Goal: Task Accomplishment & Management: Complete application form

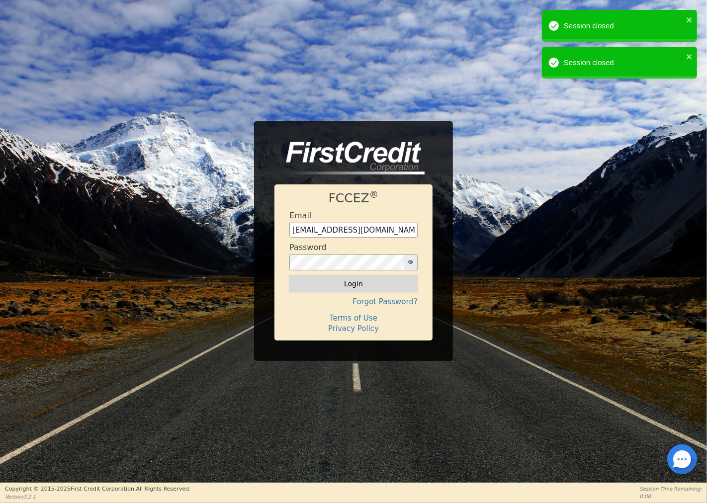
click at [347, 281] on button "Login" at bounding box center [354, 284] width 128 height 17
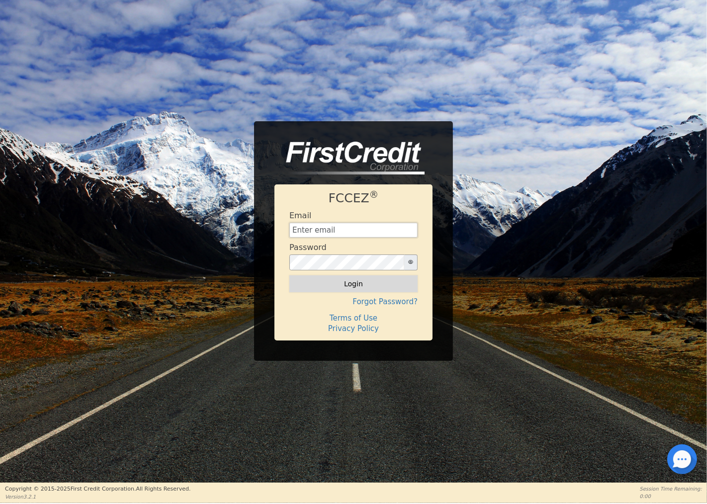
type input "[EMAIL_ADDRESS][DOMAIN_NAME]"
click at [349, 282] on button "Login" at bounding box center [354, 284] width 128 height 17
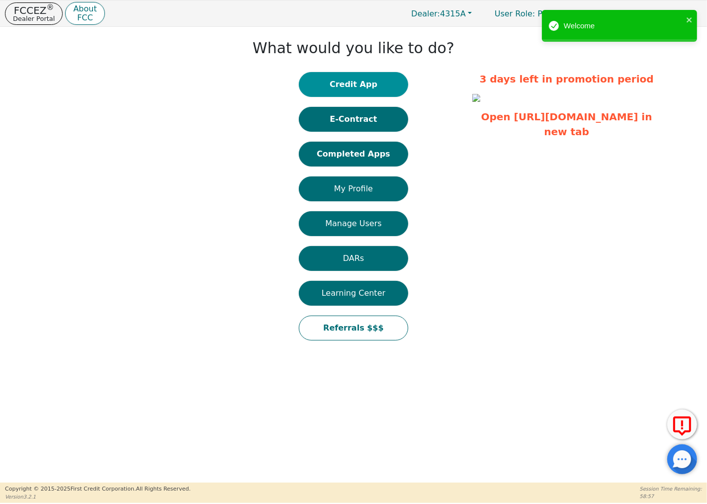
click at [348, 82] on button "Credit App" at bounding box center [353, 84] width 109 height 25
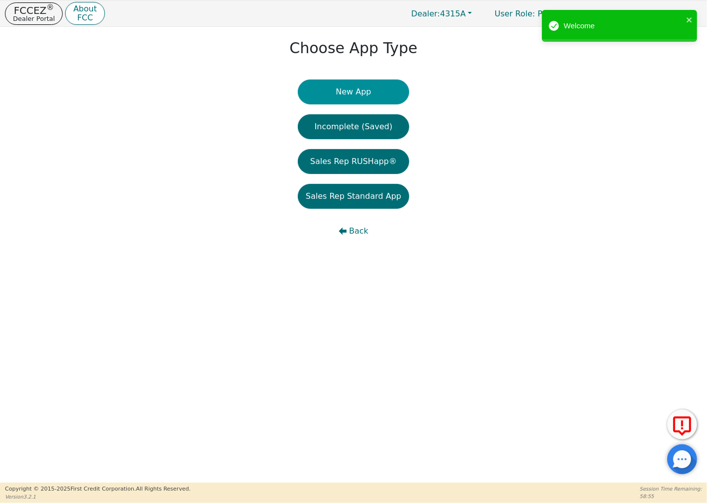
click at [350, 87] on button "New App" at bounding box center [353, 92] width 111 height 25
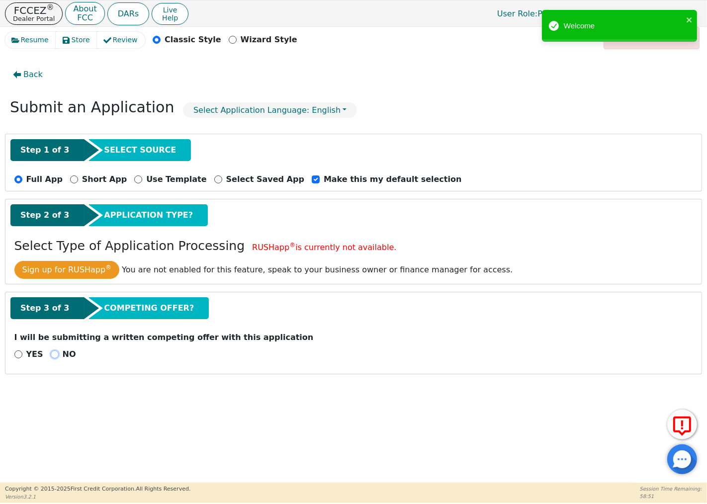
click at [52, 356] on input "NO" at bounding box center [55, 355] width 8 height 8
radio input "true"
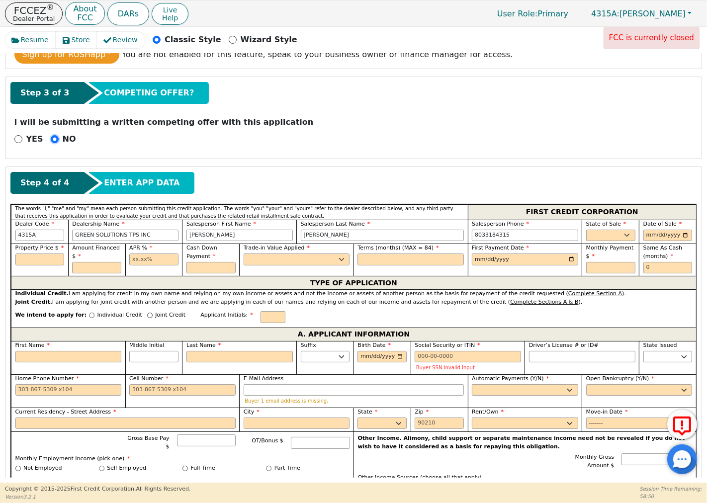
scroll to position [221, 0]
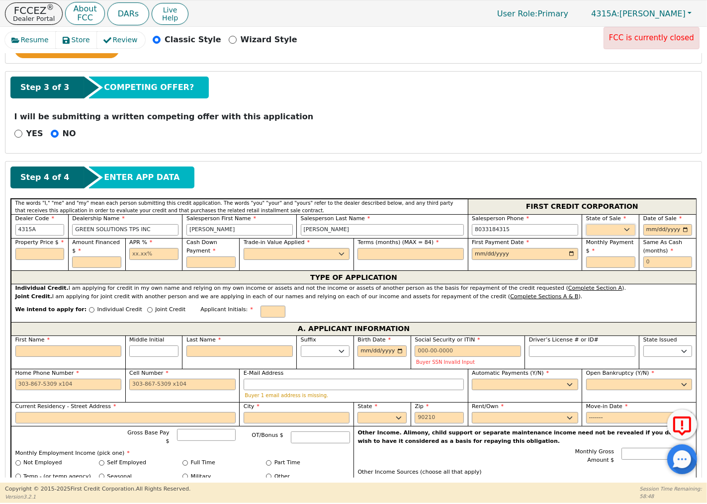
click at [595, 231] on select "AK AL AR AZ CA CO CT DC DE FL [GEOGRAPHIC_DATA] HI IA ID IL IN KS [GEOGRAPHIC_D…" at bounding box center [610, 230] width 49 height 12
select select "MD"
click at [586, 225] on select "AK AL AR AZ CA CO CT DC DE FL [GEOGRAPHIC_DATA] HI IA ID IL IN KS [GEOGRAPHIC_D…" at bounding box center [610, 230] width 49 height 12
click at [649, 230] on input "date" at bounding box center [668, 230] width 49 height 12
type input "[DATE]"
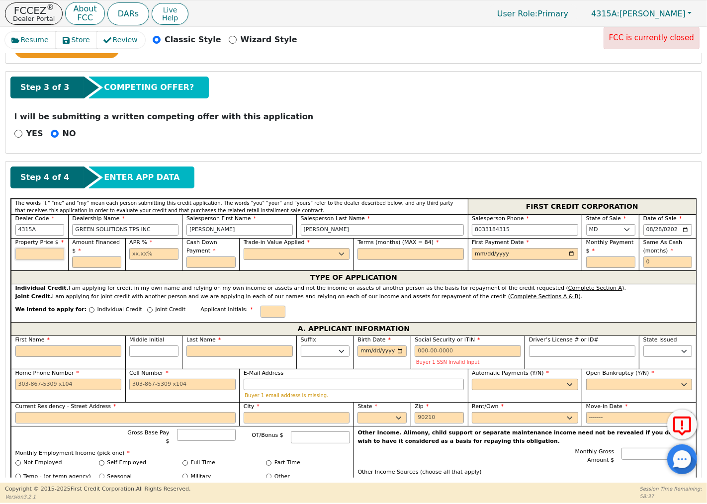
click at [42, 255] on input "text" at bounding box center [39, 254] width 49 height 12
type input "9315.00"
click at [99, 266] on input "text" at bounding box center [96, 263] width 49 height 12
click at [159, 254] on input "text" at bounding box center [153, 254] width 49 height 12
type input "9315.00"
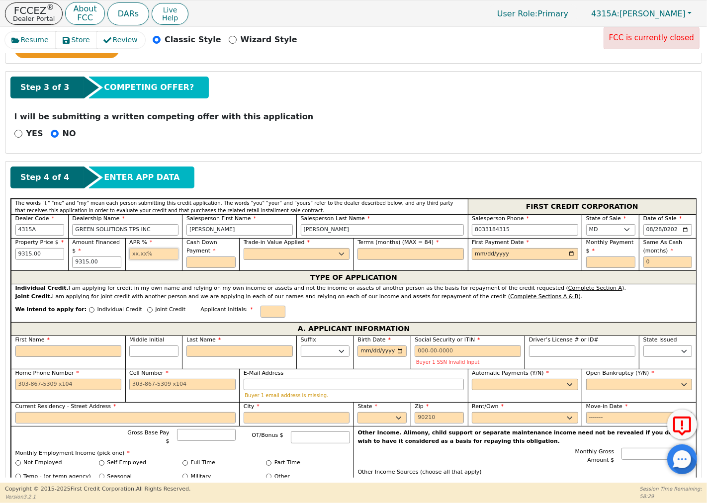
type input "13.50"
click at [210, 266] on input "text" at bounding box center [211, 263] width 49 height 12
click at [281, 254] on select "Yes No" at bounding box center [297, 254] width 106 height 12
type input "0.00"
select select "n"
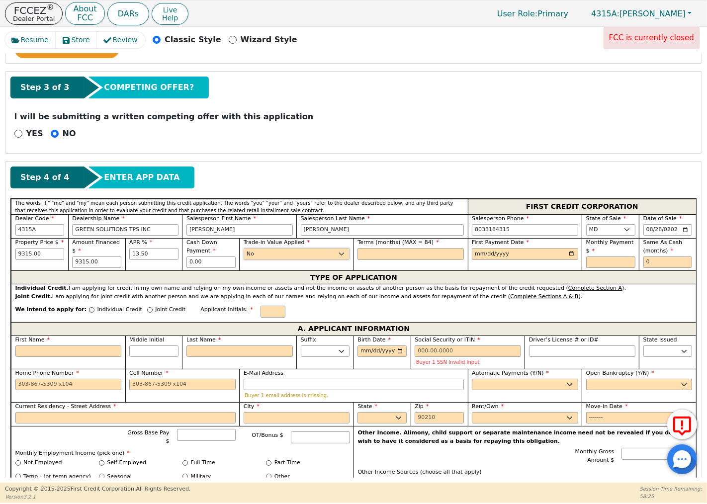
click at [244, 249] on select "Yes No" at bounding box center [297, 254] width 106 height 12
click at [365, 257] on input "text" at bounding box center [411, 254] width 106 height 12
type input "84"
click at [474, 254] on input "date" at bounding box center [525, 254] width 106 height 12
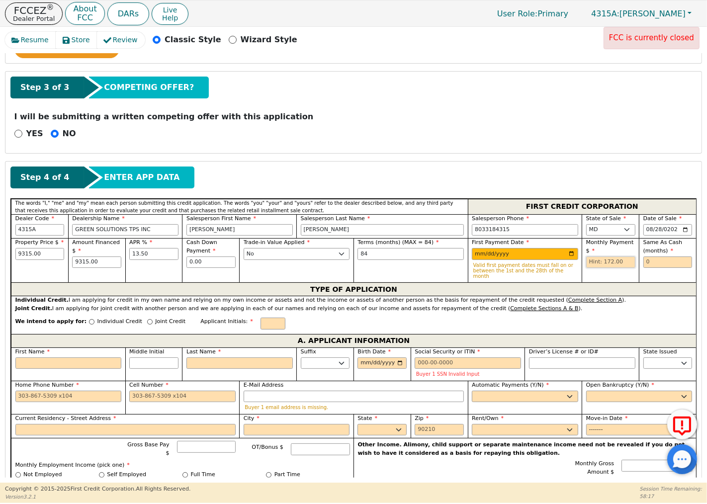
click at [595, 264] on input "text" at bounding box center [610, 263] width 49 height 12
click at [475, 255] on input "[DATE]" at bounding box center [525, 254] width 106 height 12
type input "[DATE]"
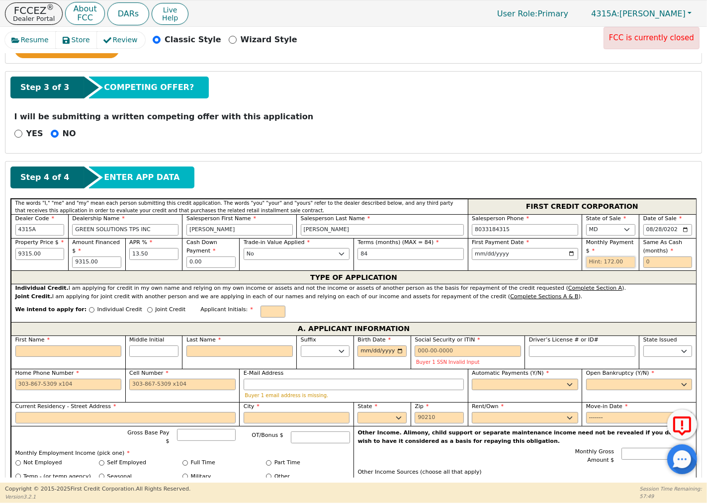
click at [622, 264] on input "text" at bounding box center [610, 263] width 49 height 12
type input "172.00"
type input "0"
click at [147, 309] on input "Joint Credit" at bounding box center [149, 309] width 5 height 5
radio input "true"
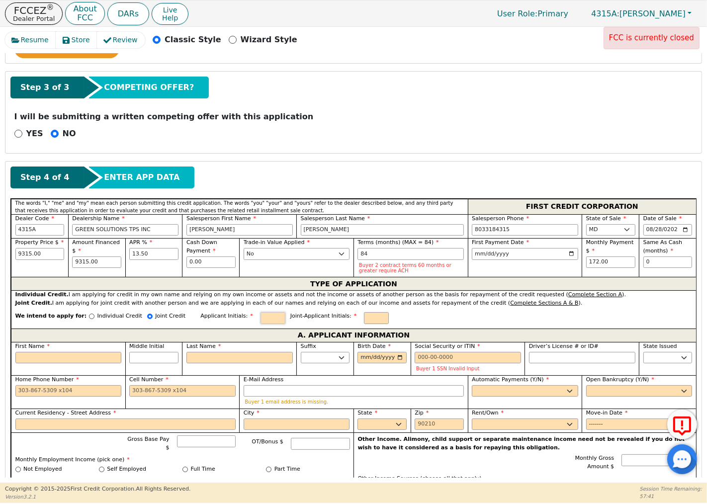
click at [261, 320] on input "text" at bounding box center [273, 318] width 25 height 12
type input "RDC"
type input "NSA"
click at [70, 355] on input "First Name" at bounding box center [68, 358] width 106 height 12
type input "R"
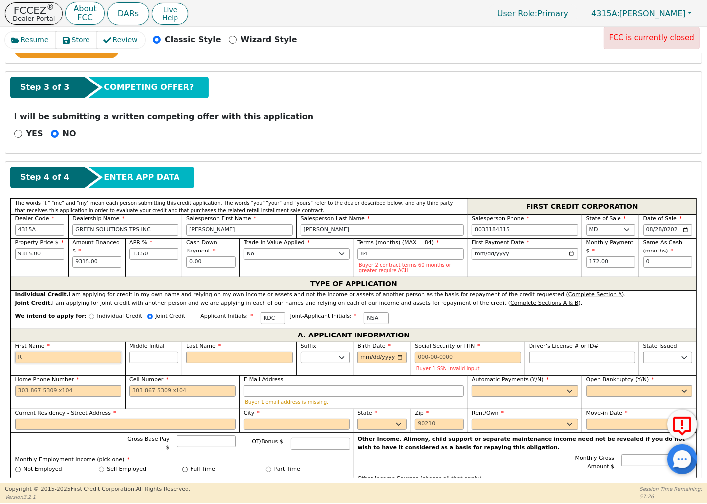
type input "R"
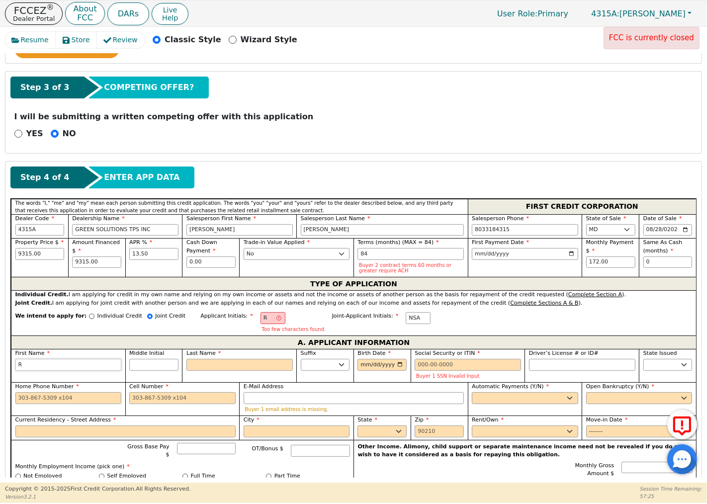
type input "Ra"
type input "Ran"
type input "Rand"
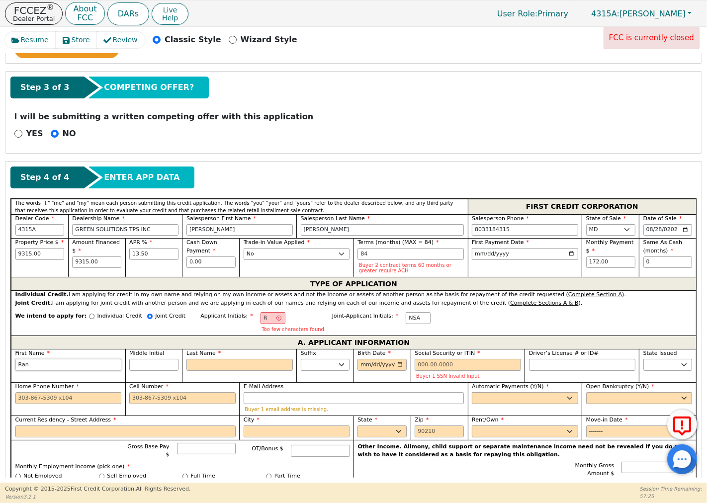
type input "Rand"
type input "[PERSON_NAME]"
type input "D"
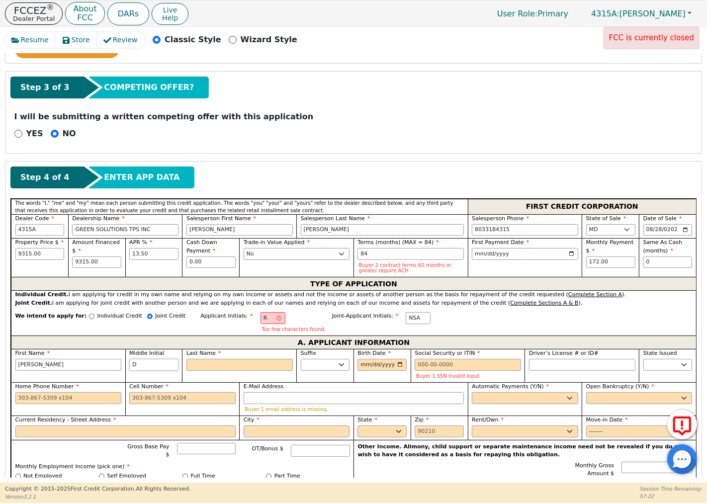
type input "RD"
type input "[PERSON_NAME]"
type input "D"
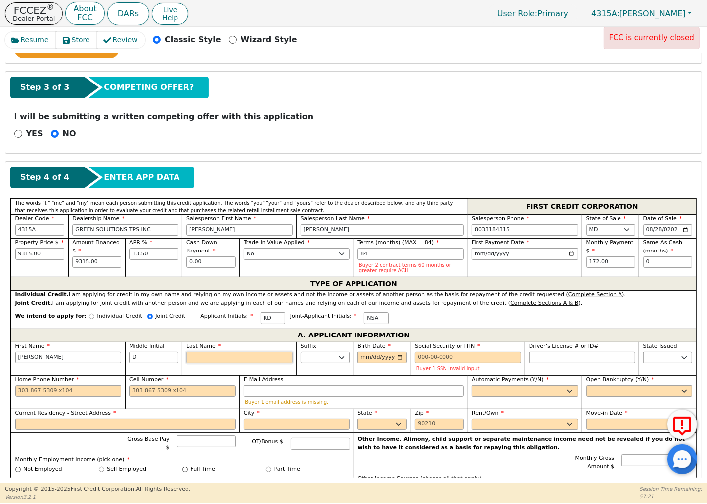
type input "C"
type input "RDC"
type input "[PERSON_NAME]"
type input "Co"
type input "[PERSON_NAME]"
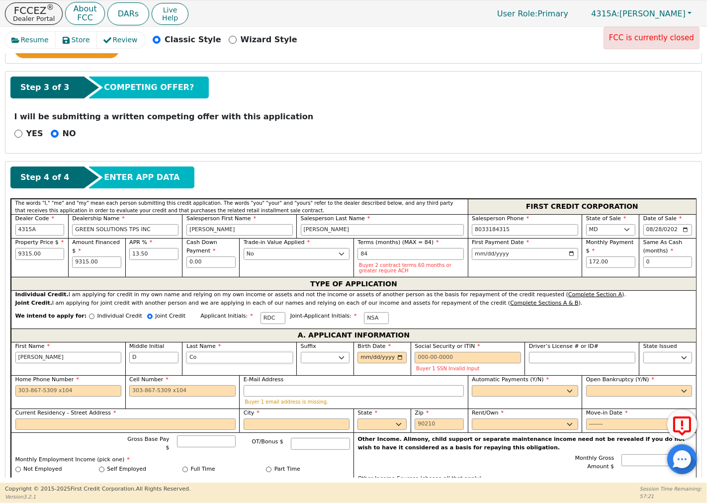
type input "Cor"
type input "[PERSON_NAME]"
type input "[DEMOGRAPHIC_DATA]"
type input "[PERSON_NAME]"
type input "[DEMOGRAPHIC_DATA]"
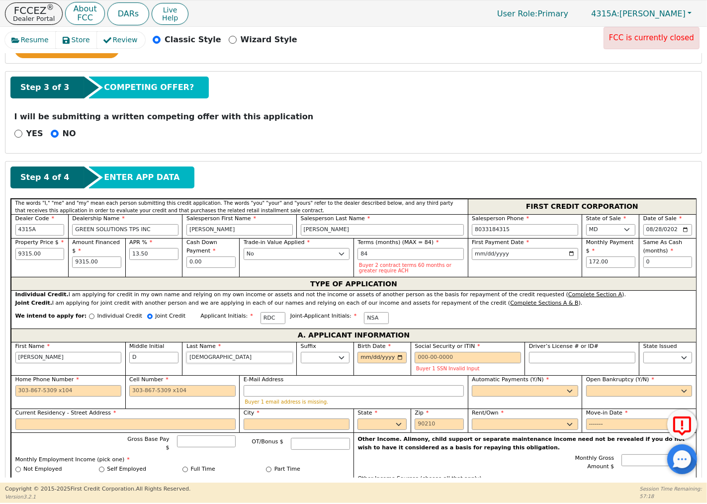
type input "[PERSON_NAME]"
type input "[DEMOGRAPHIC_DATA]"
type input "[PERSON_NAME]"
type input "Corn"
type input "[PERSON_NAME]"
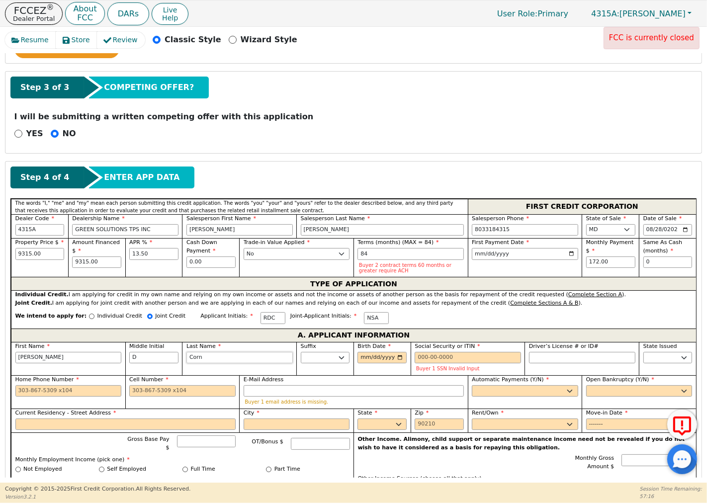
type input "Corns"
type input "[PERSON_NAME]"
type input "Corn"
type input "[PERSON_NAME]"
type input "Cor"
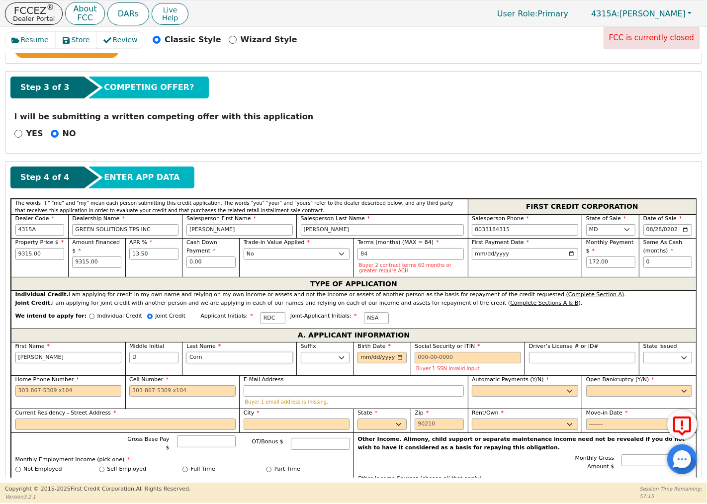
type input "[PERSON_NAME]"
type input "Co"
type input "[PERSON_NAME]"
type input "Cor"
type input "[PERSON_NAME]"
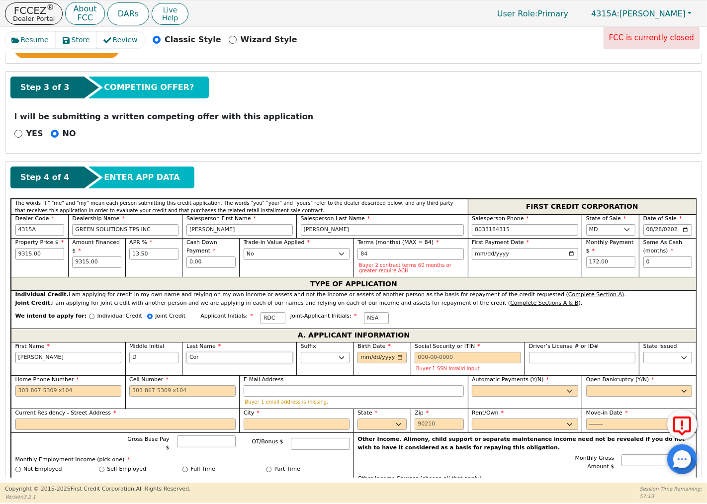
type input "Corn"
type input "[PERSON_NAME]"
type input "[DEMOGRAPHIC_DATA]"
type input "[PERSON_NAME]"
type input "[DEMOGRAPHIC_DATA]"
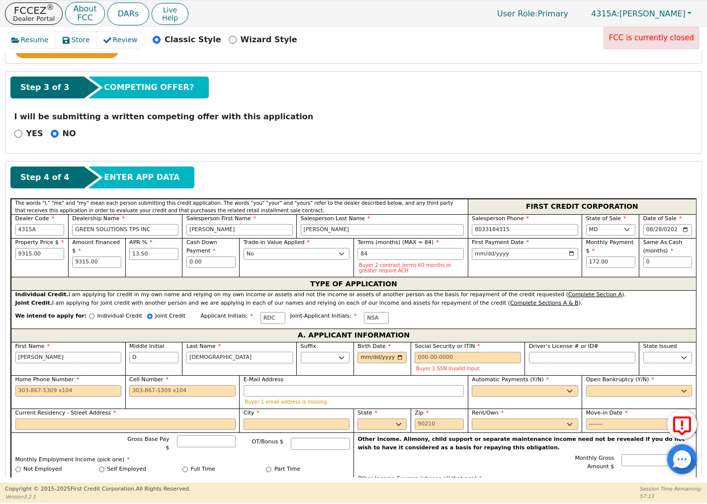
type input "[PERSON_NAME]"
type input "Cornish"
type input "[PERSON_NAME]"
type input "Cornish"
type input "[DATE]"
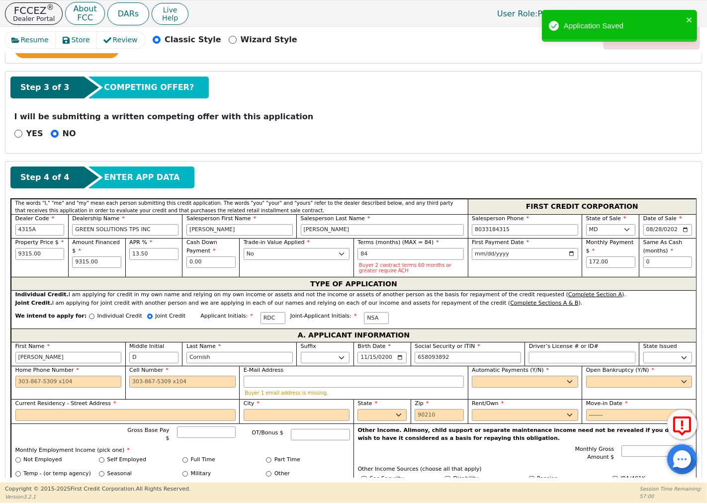
type input "***-**-3892"
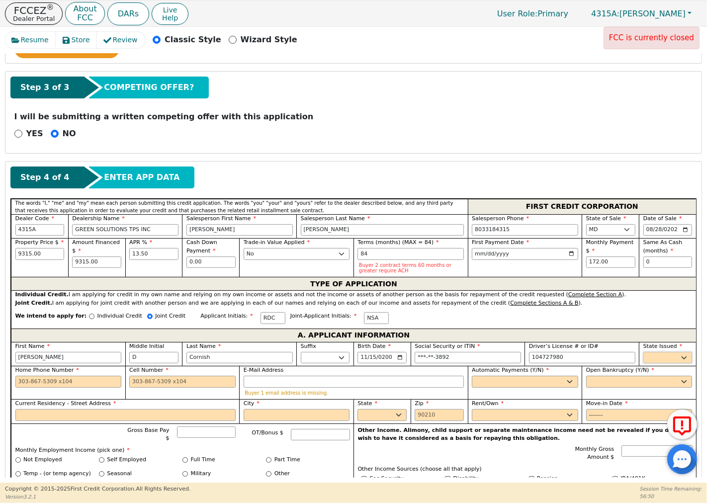
type input "*********"
select select "SC"
click at [17, 384] on input "Home Phone Number" at bounding box center [68, 382] width 106 height 12
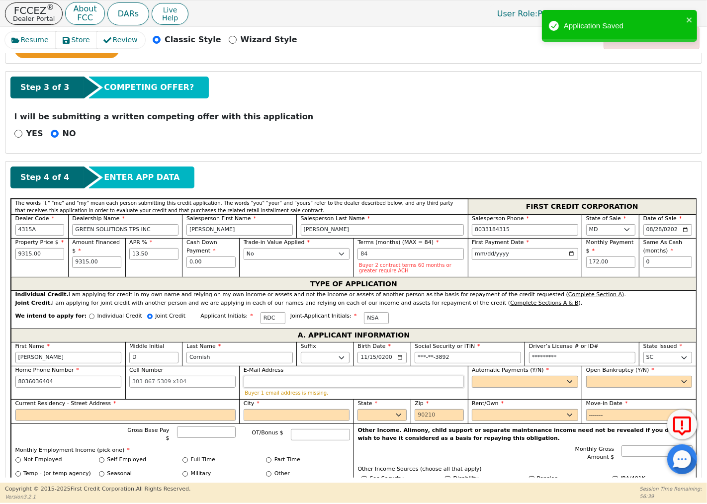
click at [260, 383] on input "E-Mail Address" at bounding box center [354, 382] width 220 height 12
type input "[PHONE_NUMBER]"
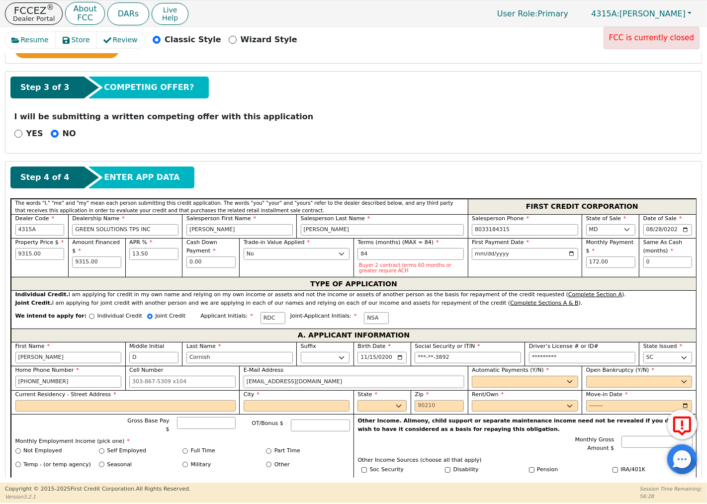
type input "[EMAIL_ADDRESS][DOMAIN_NAME]"
click at [485, 382] on select "Yes No" at bounding box center [525, 382] width 106 height 12
select select "y"
click at [472, 378] on select "Yes No" at bounding box center [525, 382] width 106 height 12
type input "[PERSON_NAME]"
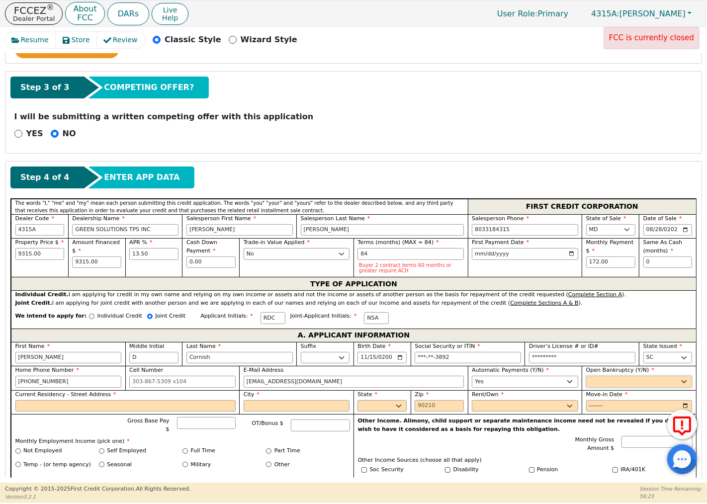
click at [603, 382] on select "Yes No" at bounding box center [639, 382] width 106 height 12
select select "n"
click at [586, 378] on select "Yes No" at bounding box center [639, 382] width 106 height 12
click at [54, 405] on input "Current Residency - Street Address" at bounding box center [125, 406] width 220 height 12
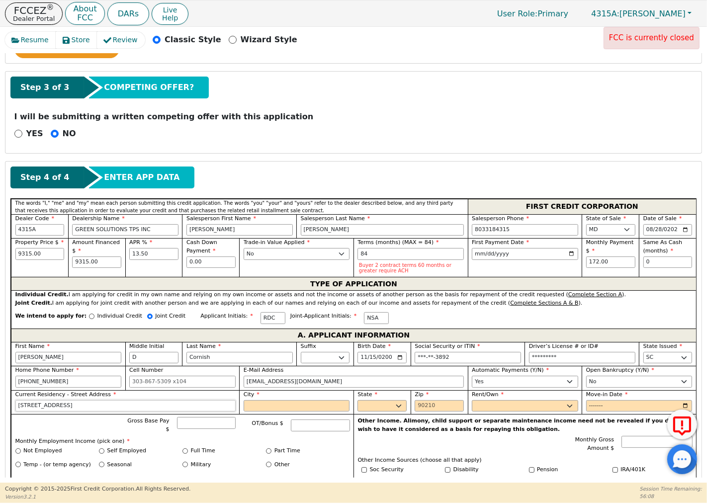
type input "[STREET_ADDRESS]"
type input "Columbia"
select select "SC"
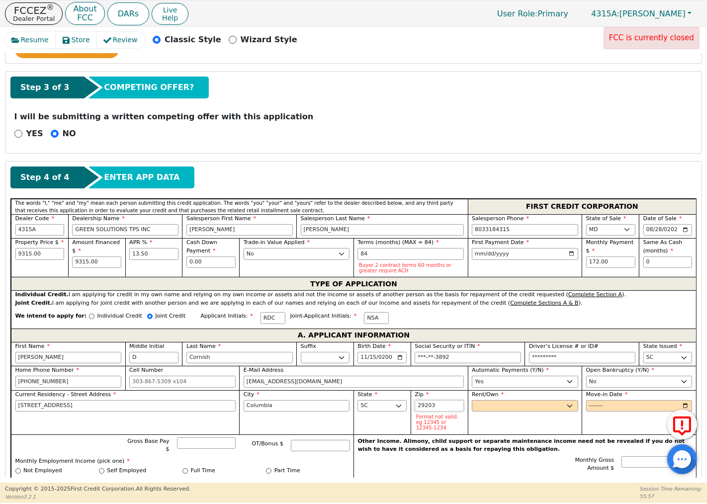
type input "29203"
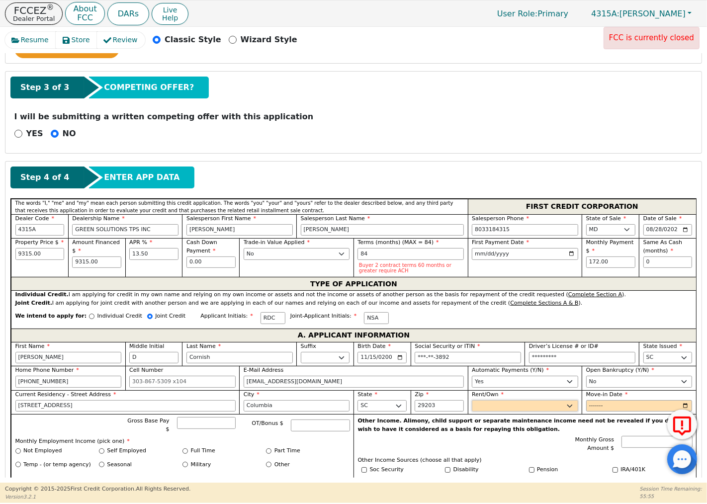
click at [486, 405] on select "Rent Own" at bounding box center [525, 406] width 106 height 12
click at [472, 402] on select "Rent Own" at bounding box center [525, 406] width 106 height 12
click at [490, 408] on select "Rent Own" at bounding box center [525, 406] width 106 height 12
select select "Own"
click at [472, 402] on select "Rent Own" at bounding box center [525, 406] width 106 height 12
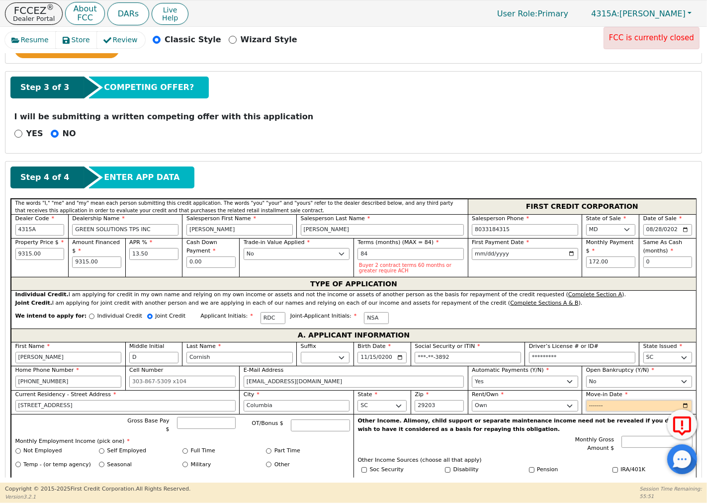
click at [591, 409] on input "Move-in Date" at bounding box center [639, 406] width 106 height 12
click at [604, 405] on input "Move-in Date" at bounding box center [639, 406] width 106 height 12
type input "2024-03"
click at [207, 424] on input "Gross Base Pay $" at bounding box center [206, 423] width 59 height 12
type input "36000"
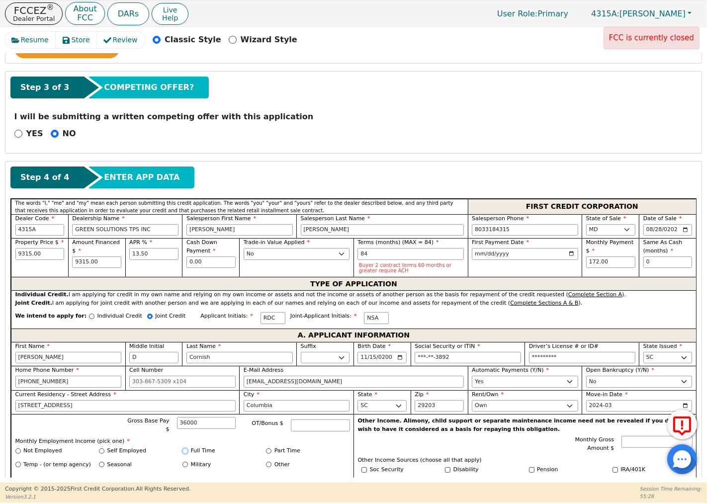
click at [184, 449] on input "Full Time" at bounding box center [185, 451] width 5 height 5
radio input "true"
type input "36000.00"
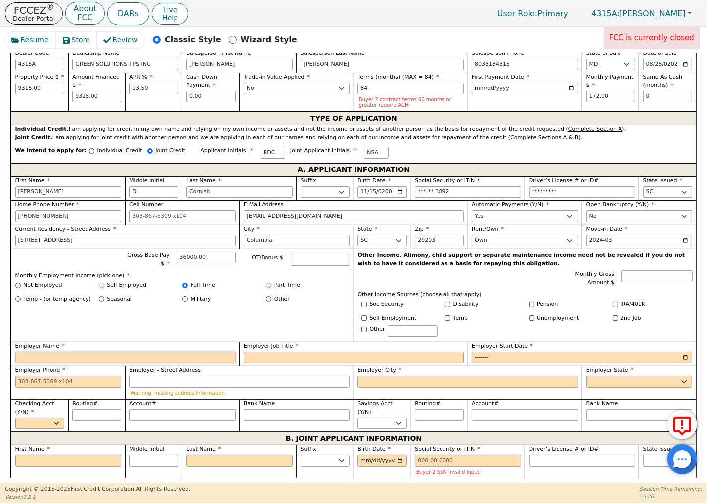
click at [63, 352] on input "Employer Name" at bounding box center [125, 358] width 220 height 12
type input "[PERSON_NAME] PLUMBING"
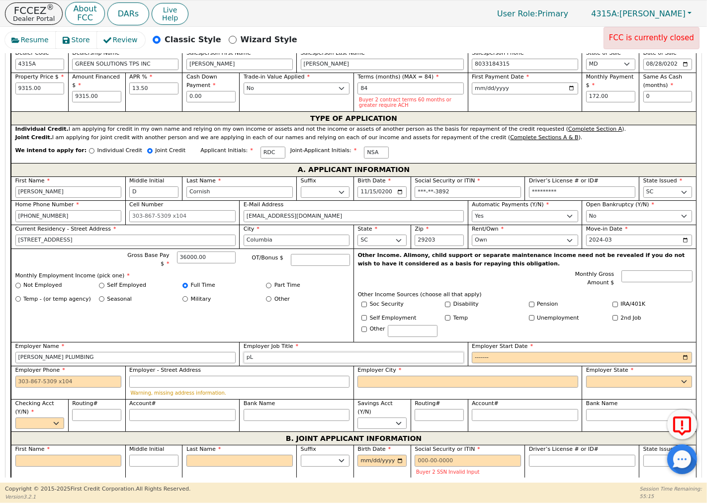
type input "p"
drag, startPoint x: 63, startPoint y: 355, endPoint x: 38, endPoint y: 350, distance: 25.3
click at [38, 352] on input "[PERSON_NAME] PLUMBING" at bounding box center [125, 358] width 220 height 12
type input "[PERSON_NAME] Plumbing"
type input "Plumber"
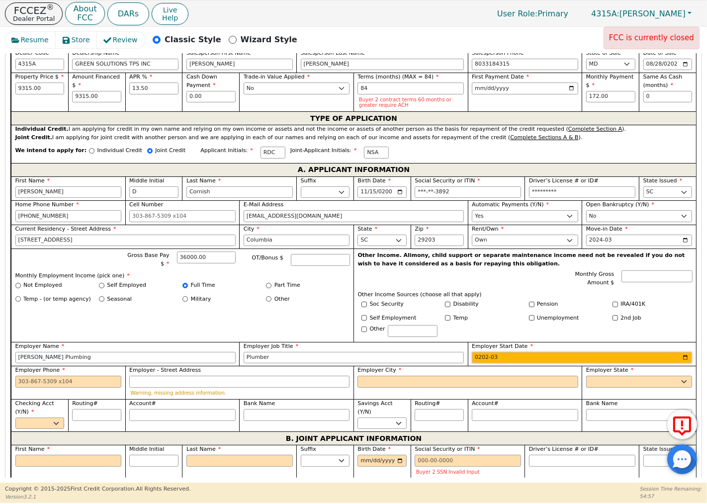
type input "2024-03"
click at [18, 381] on input "Employer Phone" at bounding box center [68, 382] width 106 height 12
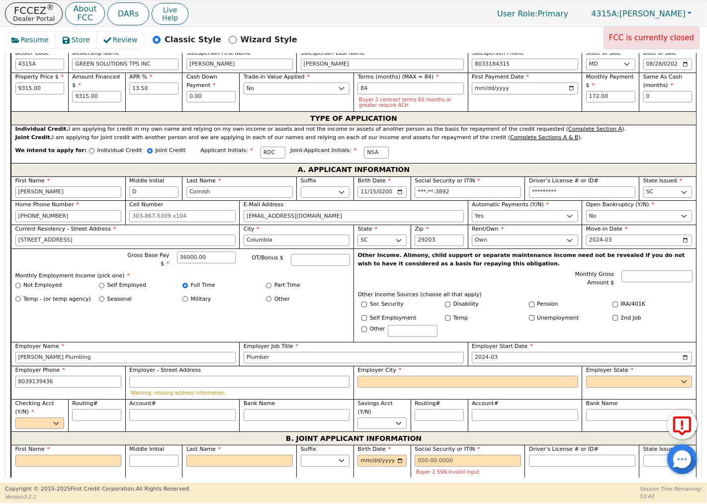
drag, startPoint x: 389, startPoint y: 372, endPoint x: 389, endPoint y: 379, distance: 7.5
click at [389, 374] on div "Employer City" at bounding box center [468, 377] width 220 height 21
type input "[PHONE_NUMBER]"
click at [389, 379] on input "Employer City" at bounding box center [468, 382] width 220 height 12
type input "Columbia"
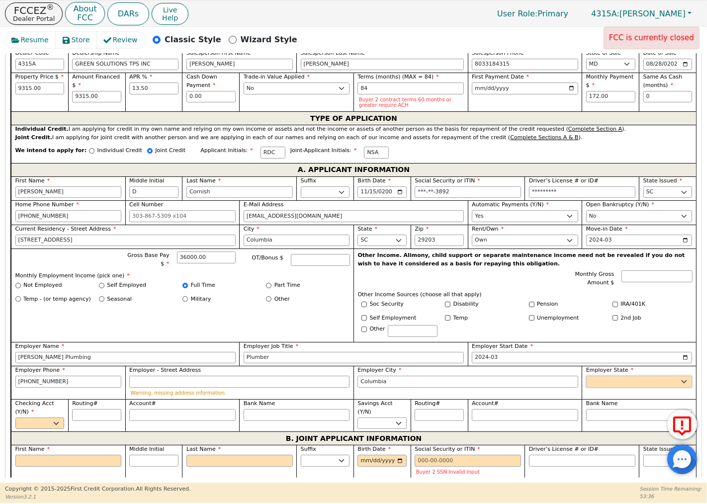
select select "SC"
click at [55, 420] on select "Yes No" at bounding box center [39, 424] width 49 height 12
select select "y"
click at [15, 418] on select "Yes No" at bounding box center [39, 424] width 49 height 12
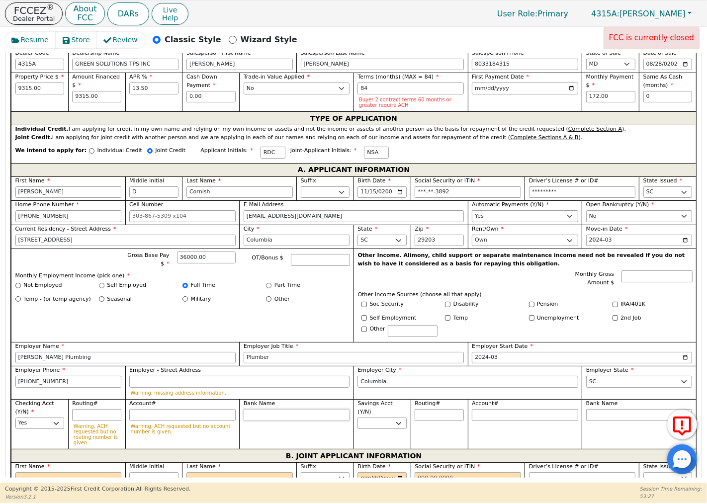
click at [259, 414] on input "Bank Name" at bounding box center [297, 415] width 106 height 12
type input "N"
type input "Na"
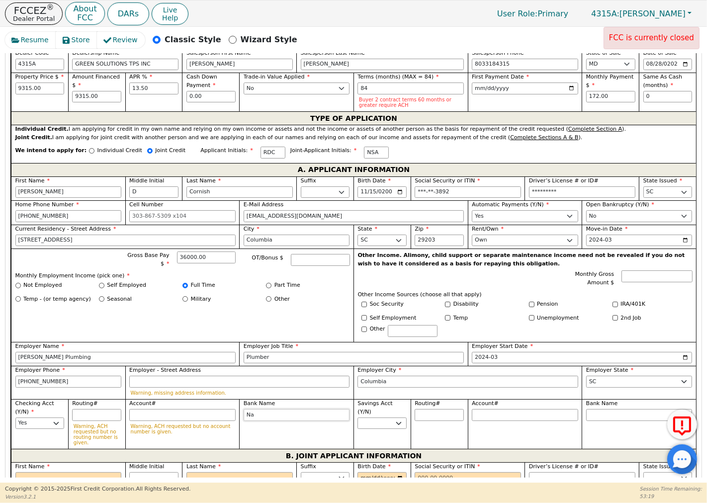
type input "Nav"
type input "Navy"
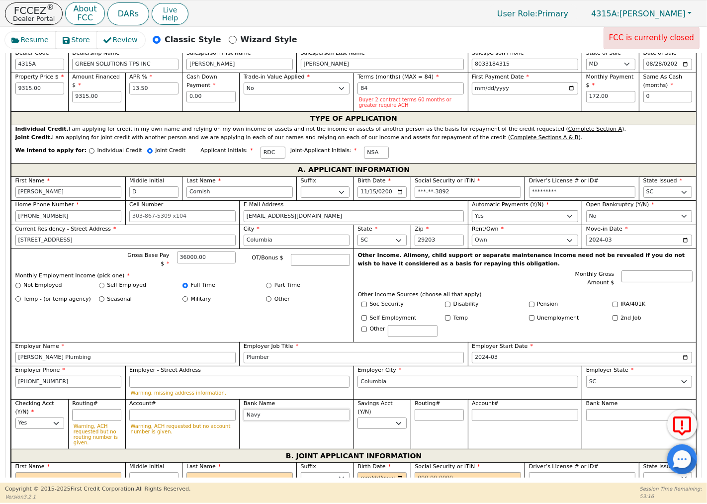
type input "Navy"
type input "Navy Federal"
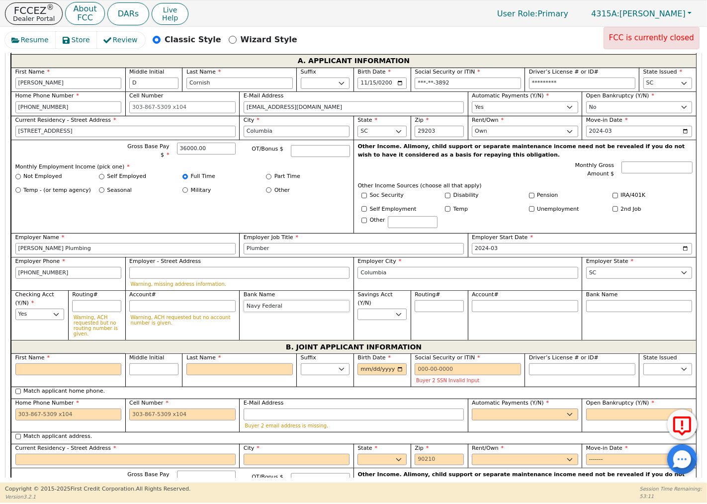
scroll to position [497, 0]
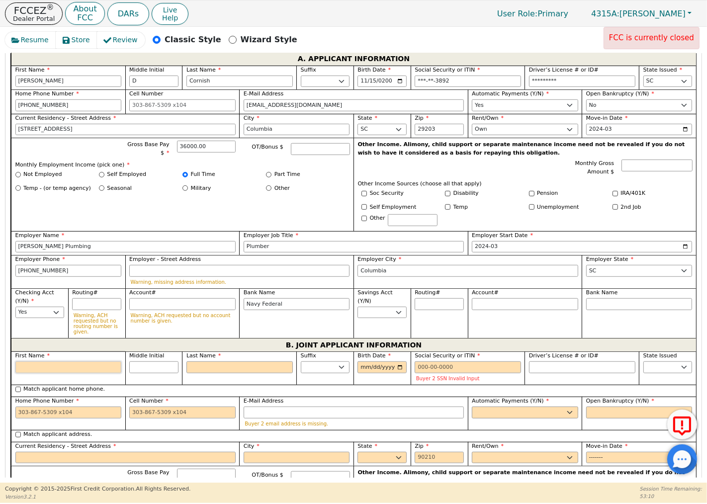
click at [43, 362] on input "First Name" at bounding box center [68, 368] width 106 height 12
type input "N"
type input "Ny"
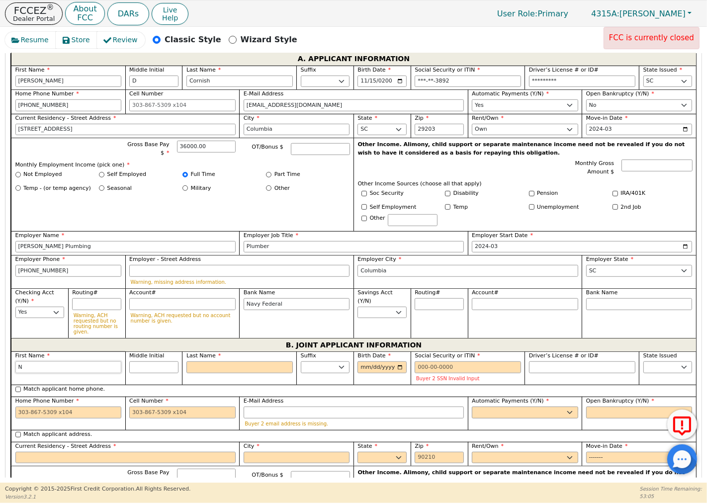
type input "Ny"
type input "Nya"
type input "Nyas"
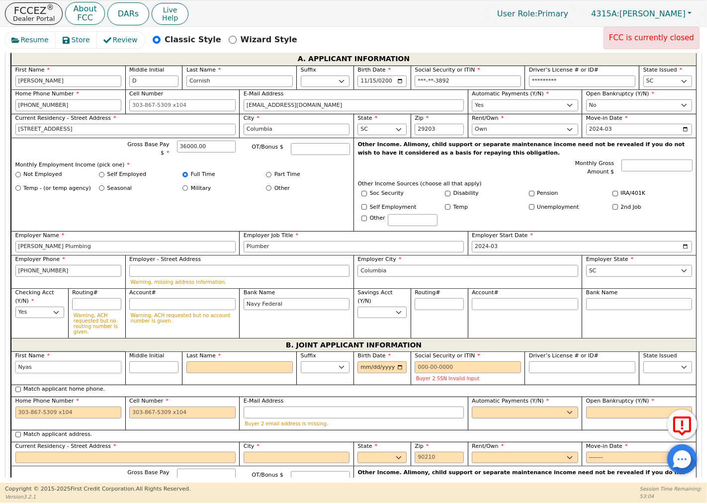
type input "Nyasi"
type input "Nyasia"
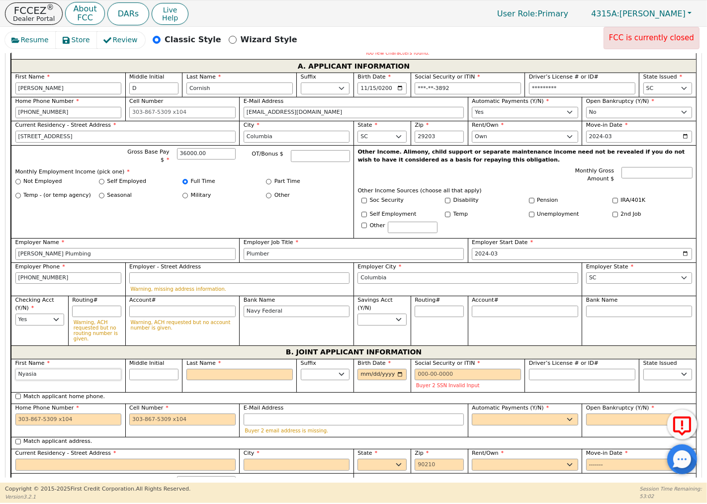
type input "Nyasia"
type input "S"
type input "NS"
type input "Nyasia S"
type input "S"
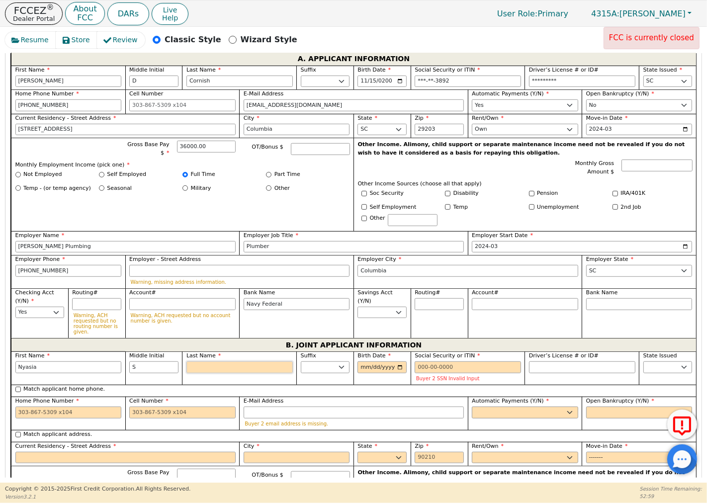
type input "A"
type input "NSA"
type input "Nyasia S A"
type input "An"
type input "Nyasia S An"
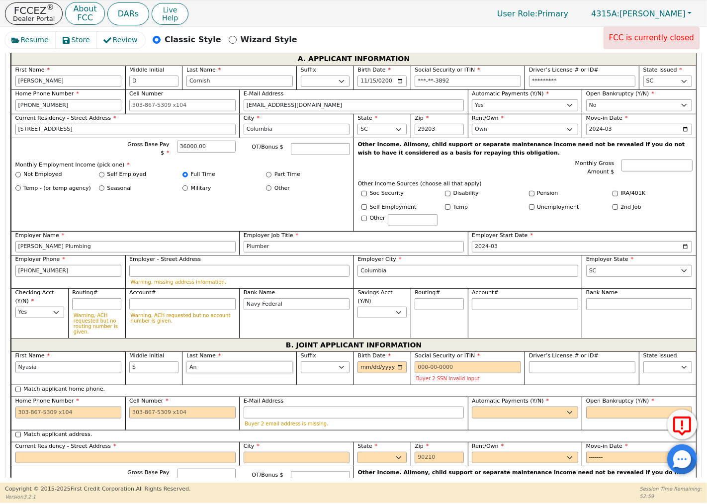
type input "And"
type input "Nyasia S And"
type input "Ande"
type input "[PERSON_NAME]"
type input "Ander"
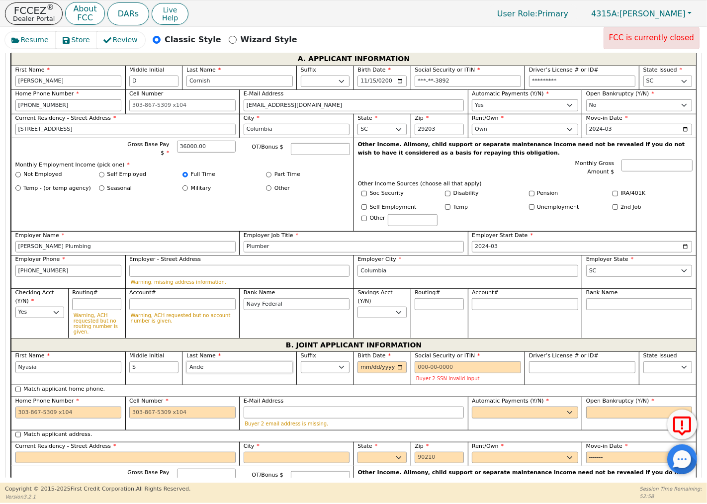
type input "[PERSON_NAME]"
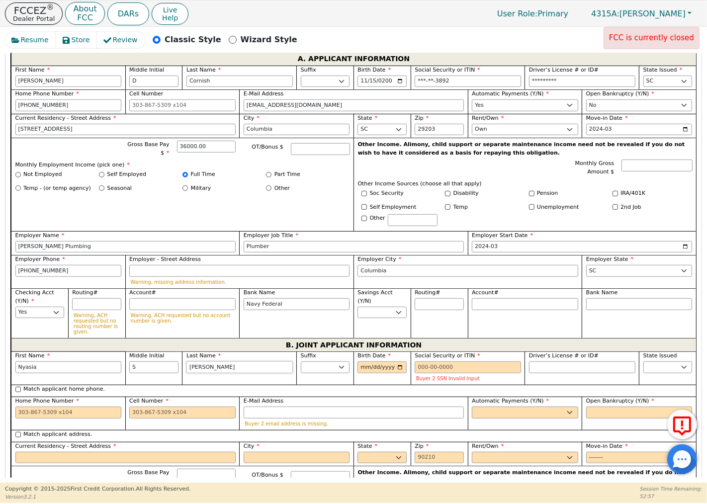
type input "[PERSON_NAME]"
type input "[DATE]"
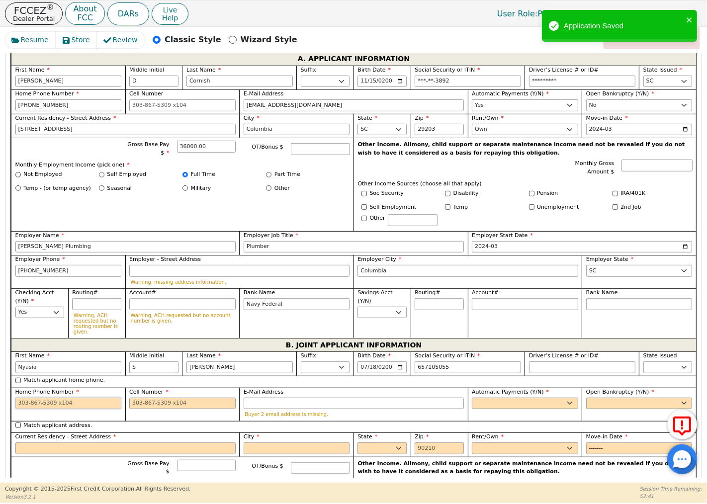
click at [70, 403] on input "Home Phone Number" at bounding box center [68, 404] width 106 height 12
type input "***-**-5055"
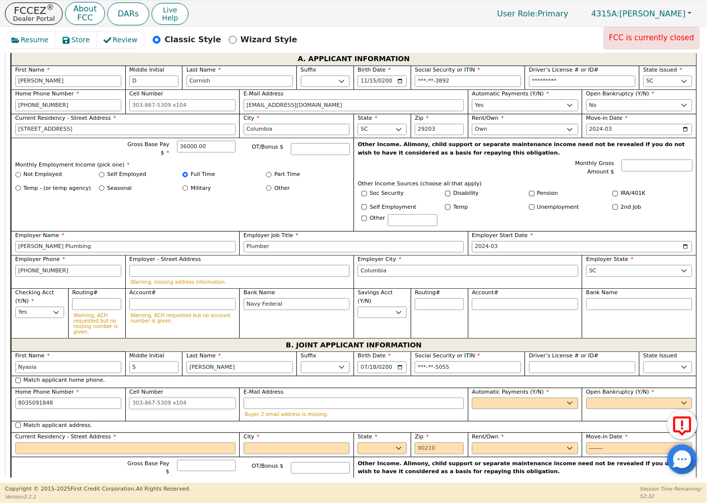
type input "[PHONE_NUMBER]"
click at [260, 404] on input "E-Mail Address" at bounding box center [354, 404] width 220 height 12
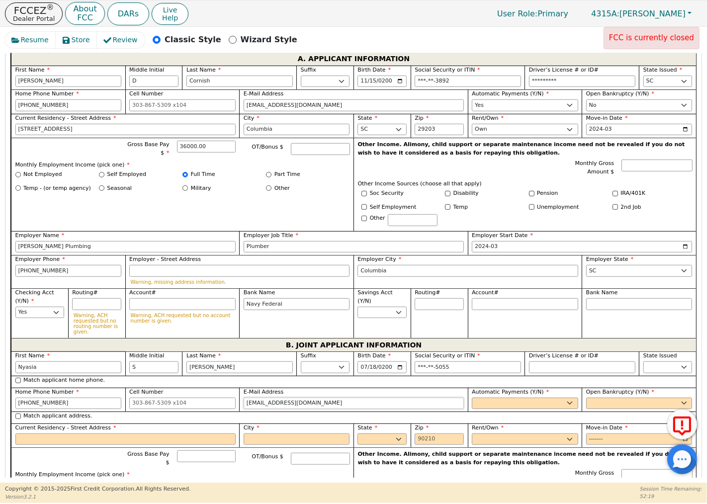
type input "[EMAIL_ADDRESS][DOMAIN_NAME]"
click at [495, 400] on select "Yes No" at bounding box center [525, 404] width 106 height 12
select select "y"
click at [472, 398] on select "Yes No" at bounding box center [525, 404] width 106 height 12
type input "[PERSON_NAME]"
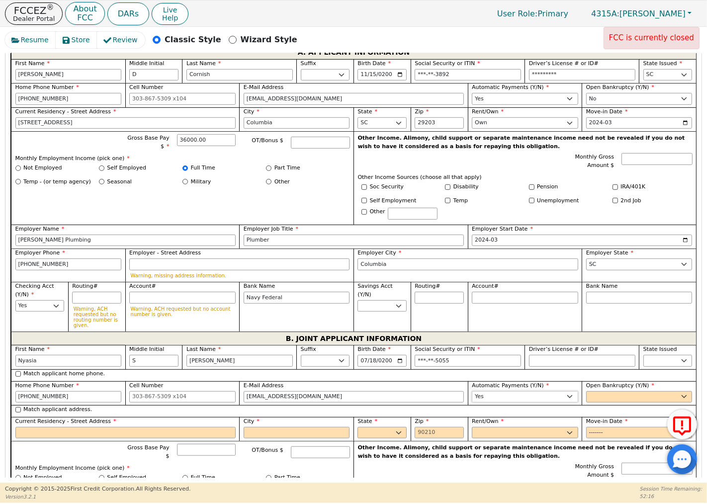
scroll to position [490, 0]
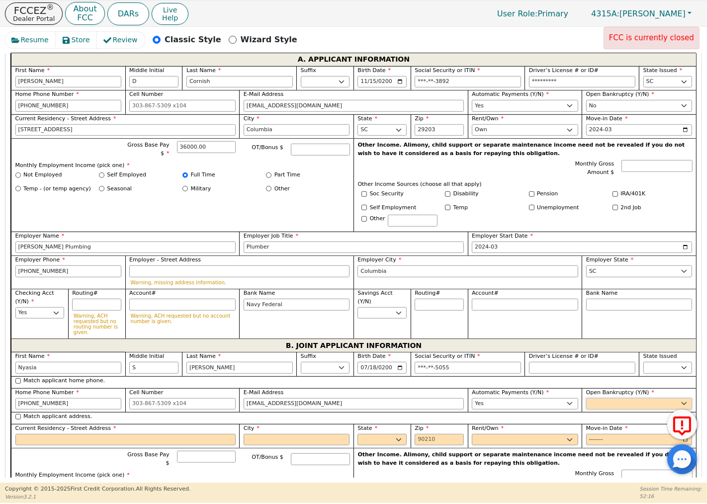
click at [599, 401] on select "Yes No" at bounding box center [639, 404] width 106 height 12
select select "n"
click at [586, 398] on select "Yes No" at bounding box center [639, 404] width 106 height 12
click at [17, 413] on div "Match applicant address." at bounding box center [354, 417] width 678 height 8
click at [17, 415] on input "Match applicant address." at bounding box center [17, 416] width 5 height 5
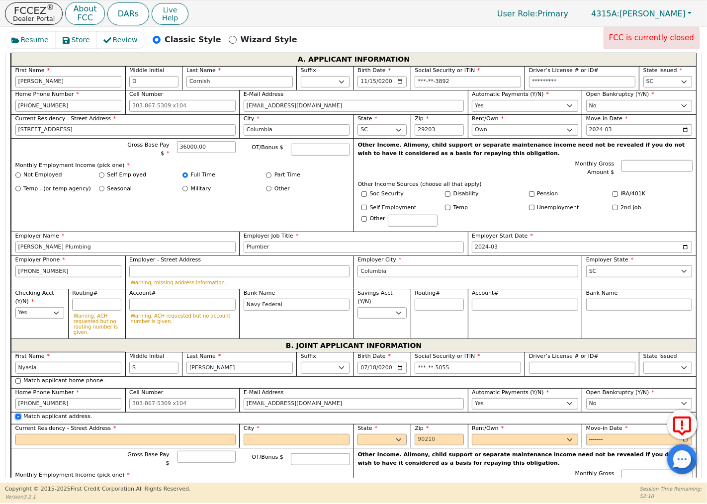
checkbox input "true"
type input "[STREET_ADDRESS]"
type input "Columbia"
select select "SC"
type input "29203"
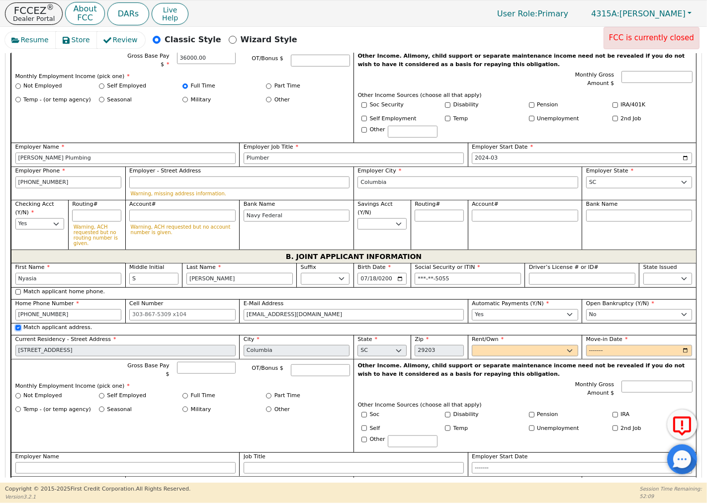
scroll to position [601, 0]
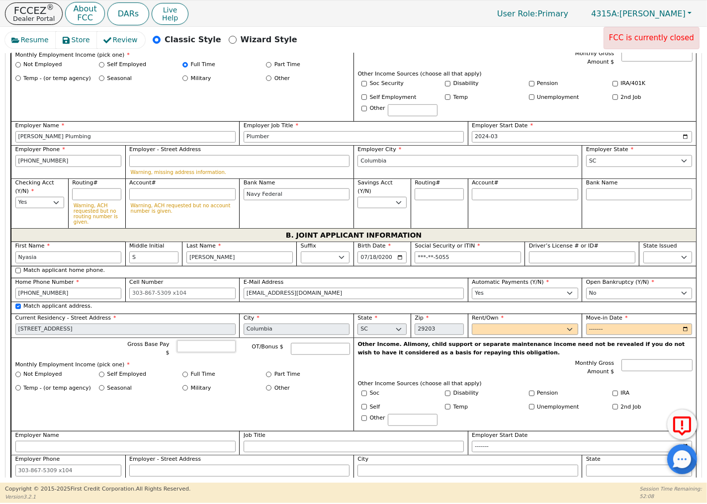
click at [197, 347] on input "Gross Base Pay $" at bounding box center [206, 347] width 59 height 12
type input "24000"
click at [185, 372] on input "Full Time" at bounding box center [185, 374] width 5 height 5
radio input "true"
type input "24000.00"
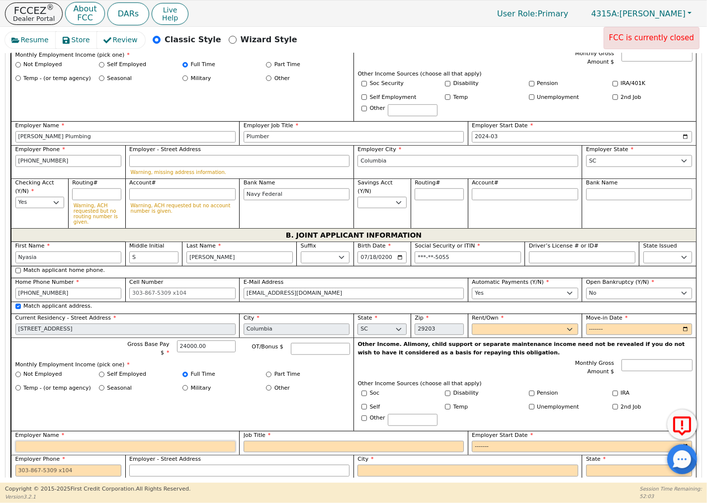
click at [53, 443] on input "Employer Name" at bounding box center [125, 447] width 220 height 12
type input "Virtual Business Office"
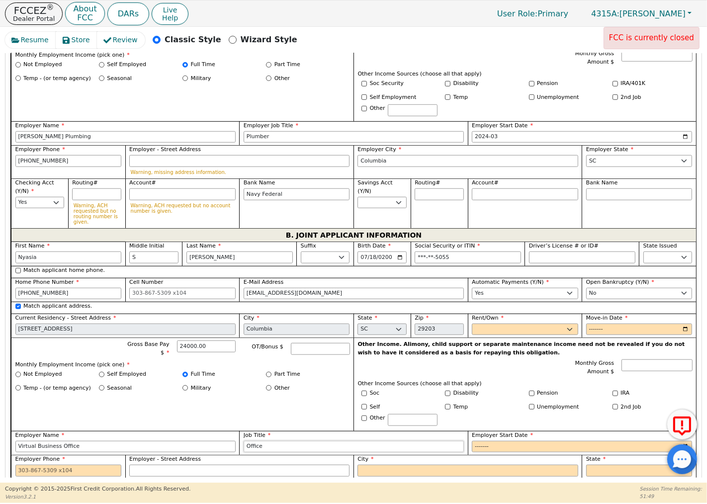
type input "Office"
type input "2025-03"
click at [72, 466] on input "Employer Phone" at bounding box center [68, 471] width 106 height 12
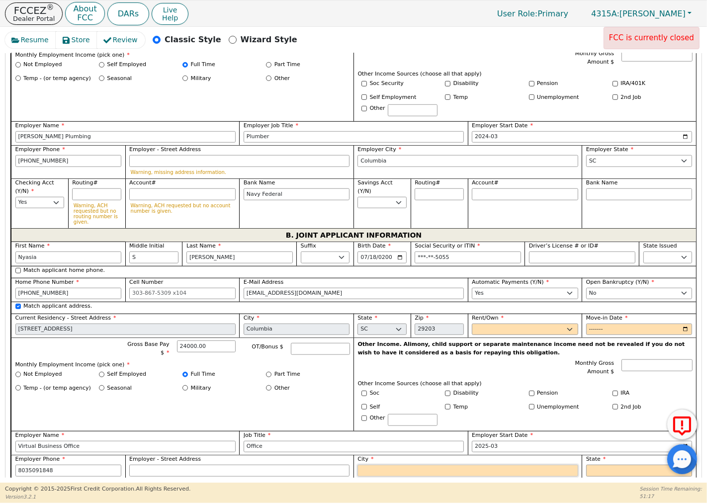
click at [374, 467] on input "City" at bounding box center [468, 471] width 220 height 12
type input "[PHONE_NUMBER]"
type input "Columbia"
select select "SC"
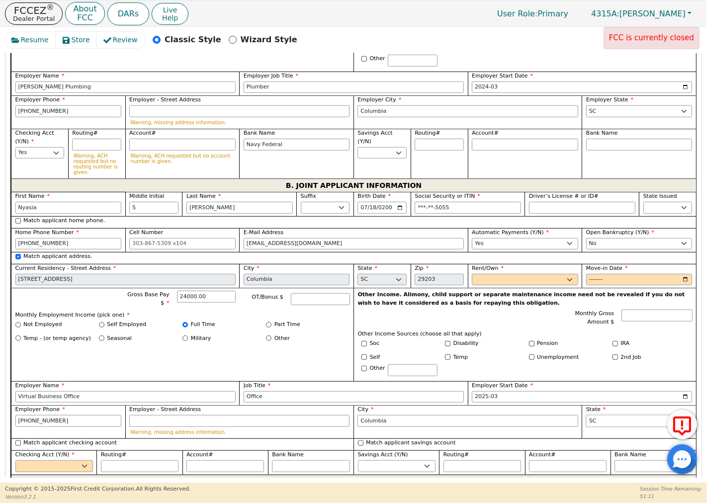
scroll to position [767, 0]
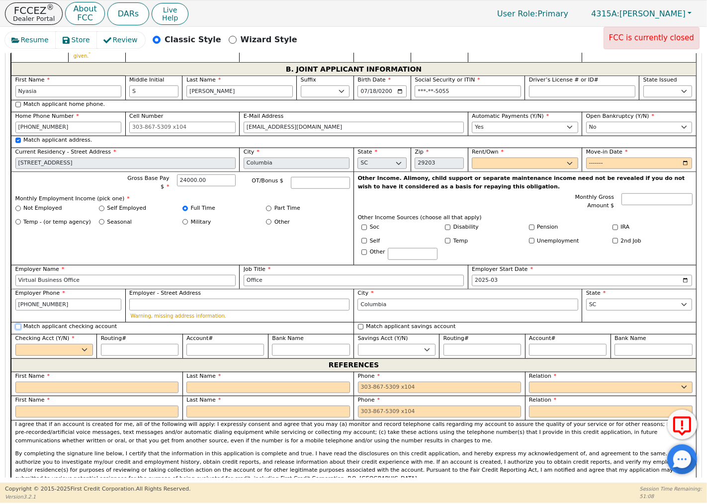
click at [17, 324] on input "Match applicant checking account" at bounding box center [17, 326] width 5 height 5
checkbox input "true"
select select "y"
type input "Navy Federal"
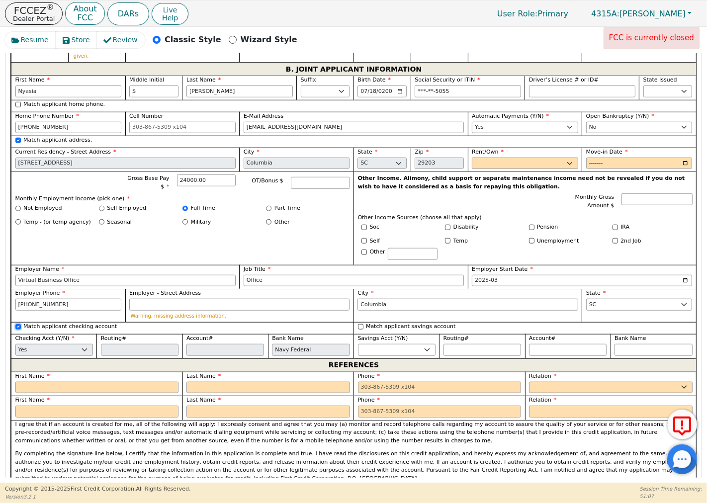
scroll to position [822, 0]
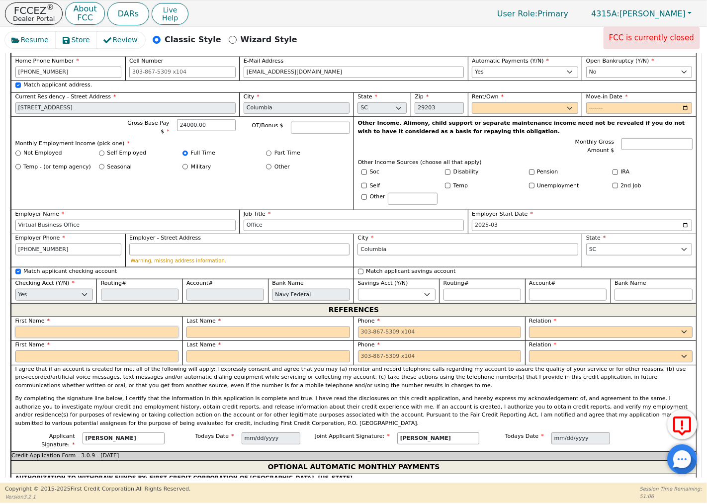
click at [58, 327] on input "text" at bounding box center [97, 333] width 164 height 12
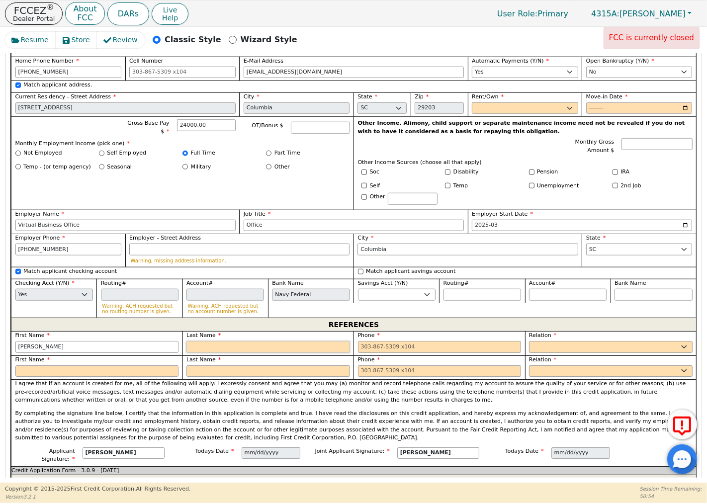
type input "[PERSON_NAME]"
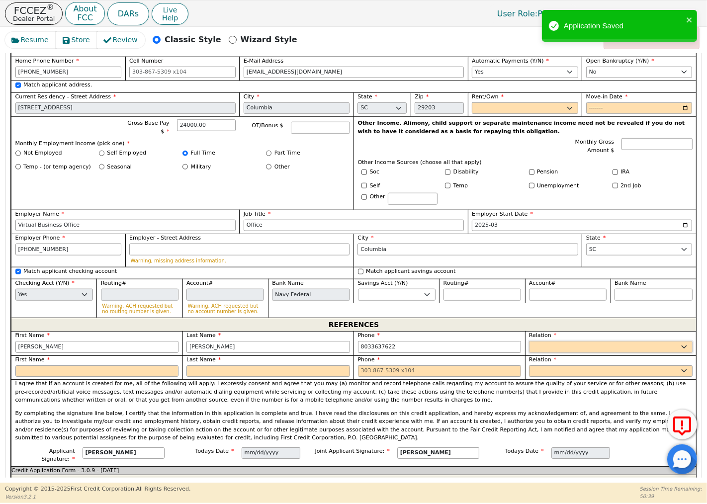
click at [542, 342] on select "FATHER MOTHER SISTER BROTHER DAUGHTER SON CO-WORKER NEIGHBOR FRIEND COUSIN G-MO…" at bounding box center [611, 347] width 164 height 12
type input "[PHONE_NUMBER]"
select select "MOTHER"
click at [529, 341] on select "FATHER MOTHER SISTER BROTHER DAUGHTER SON CO-WORKER NEIGHBOR FRIEND COUSIN G-MO…" at bounding box center [611, 347] width 164 height 12
click at [47, 366] on input "text" at bounding box center [97, 372] width 164 height 12
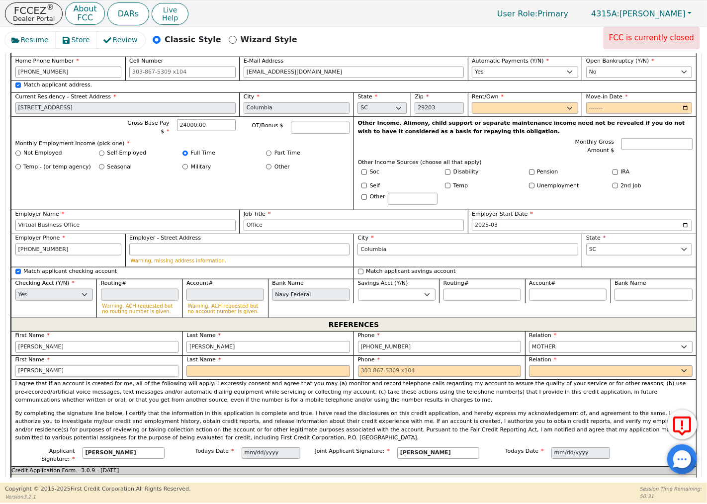
type input "[PERSON_NAME]"
click at [546, 369] on select "FATHER MOTHER SISTER BROTHER DAUGHTER SON CO-WORKER NEIGHBOR FRIEND COUSIN G-MO…" at bounding box center [611, 372] width 164 height 12
type input "[PHONE_NUMBER]"
select select "FATHER"
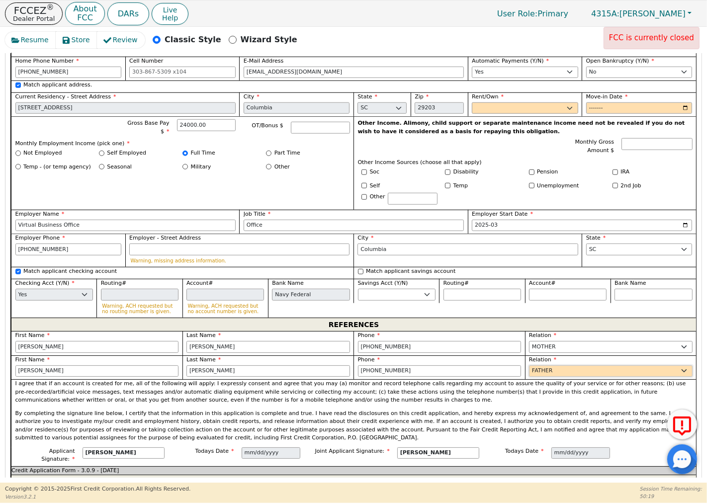
click at [529, 366] on select "FATHER MOTHER SISTER BROTHER DAUGHTER SON CO-WORKER NEIGHBOR FRIEND COUSIN G-MO…" at bounding box center [611, 372] width 164 height 12
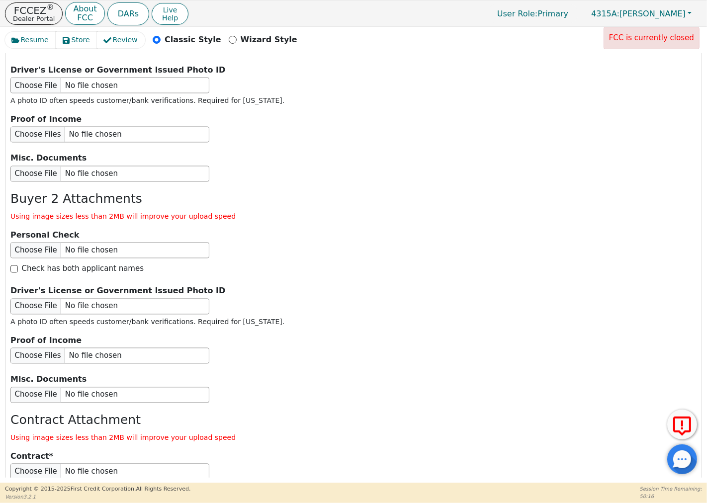
scroll to position [1610, 0]
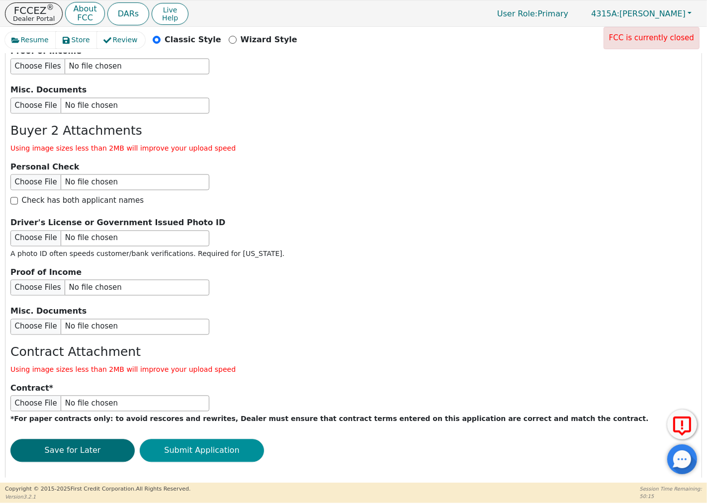
click at [206, 440] on button "Submit Application" at bounding box center [202, 451] width 124 height 23
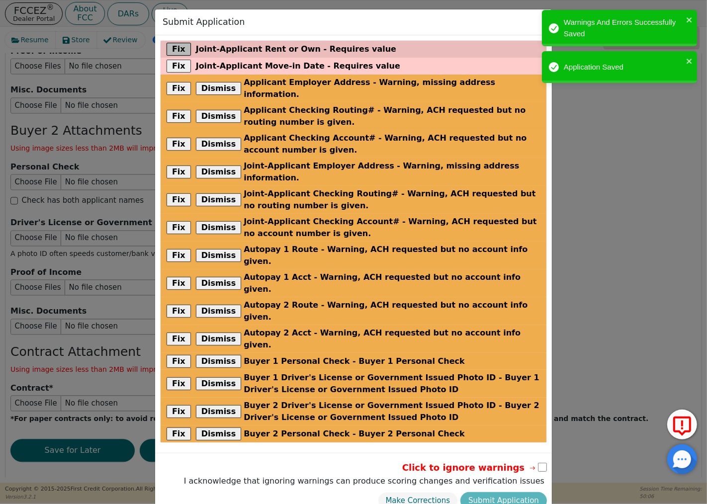
click at [176, 47] on button "Fix" at bounding box center [179, 49] width 24 height 13
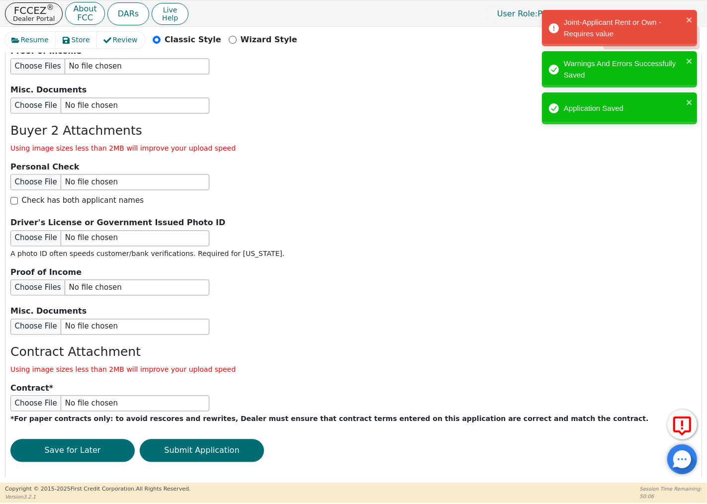
scroll to position [663, 0]
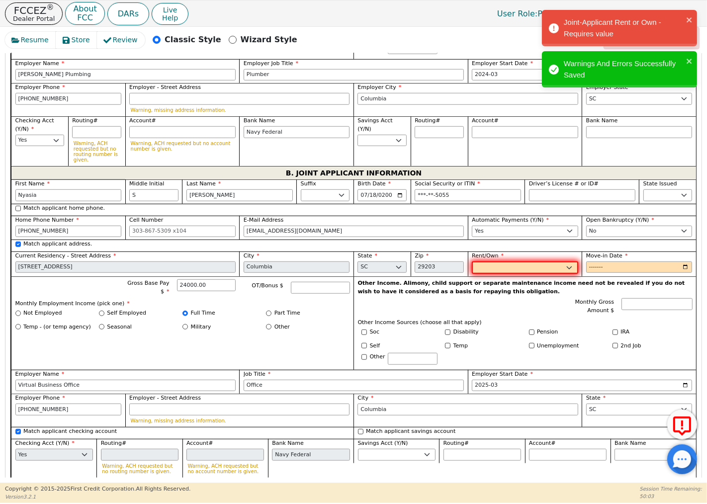
click at [486, 265] on select "Rent Own" at bounding box center [525, 268] width 106 height 13
select select "Own"
click at [472, 262] on select "Rent Own" at bounding box center [525, 268] width 106 height 13
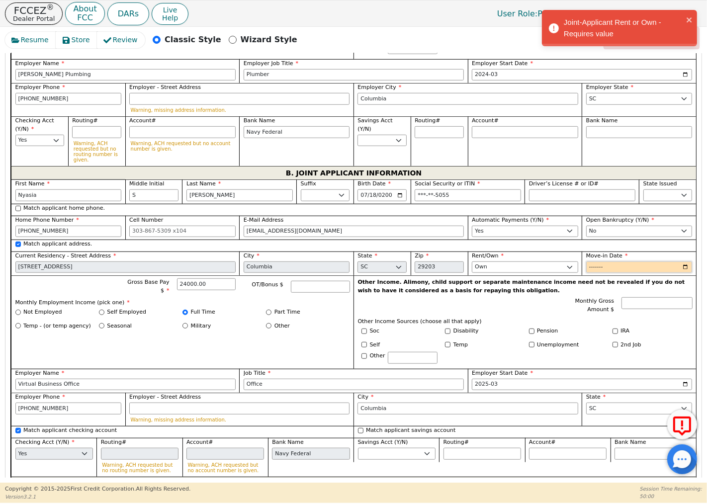
click at [593, 264] on input "Move-in Date" at bounding box center [639, 268] width 106 height 12
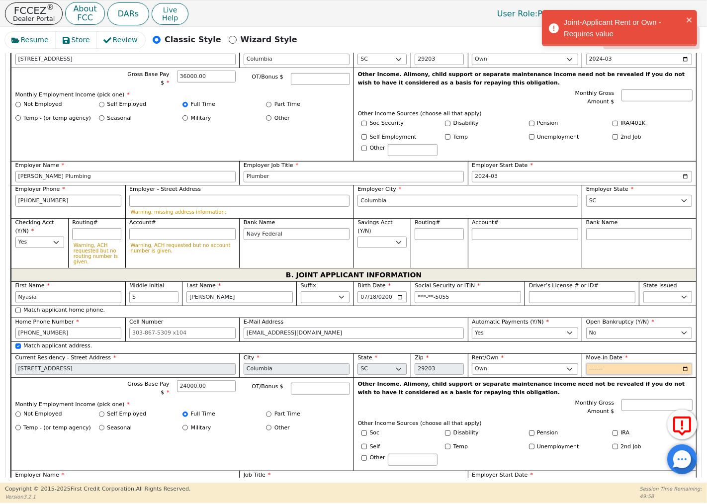
scroll to position [553, 0]
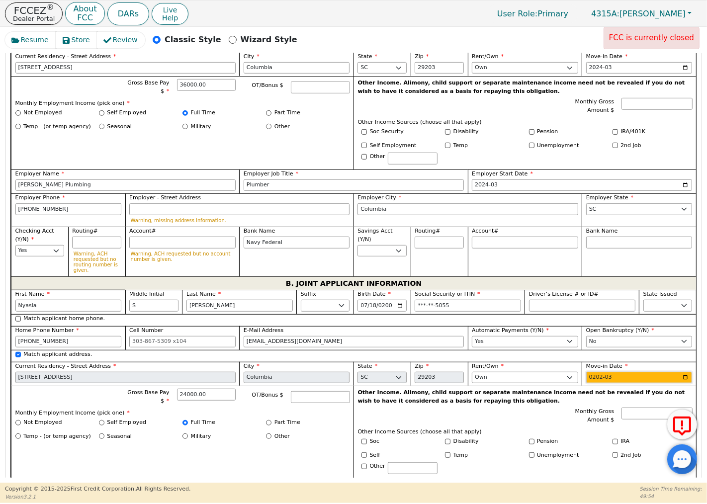
type input "2024-03"
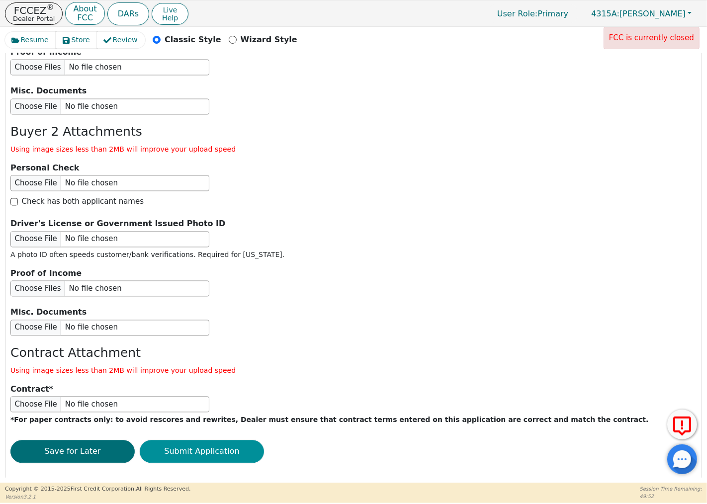
scroll to position [1610, 0]
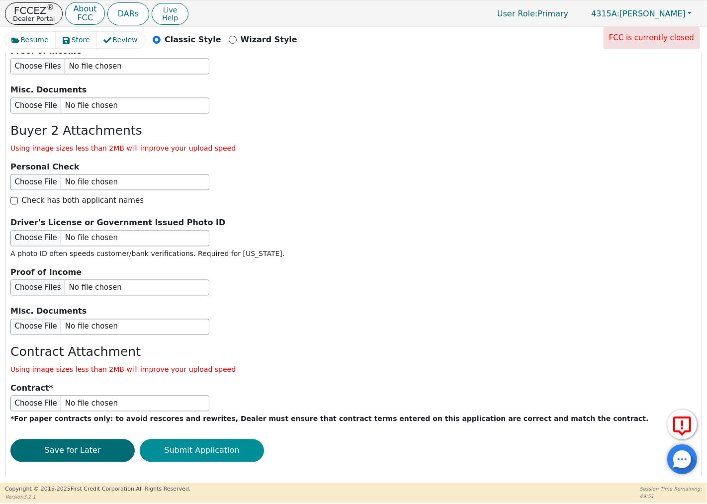
click at [200, 440] on button "Submit Application" at bounding box center [202, 451] width 124 height 23
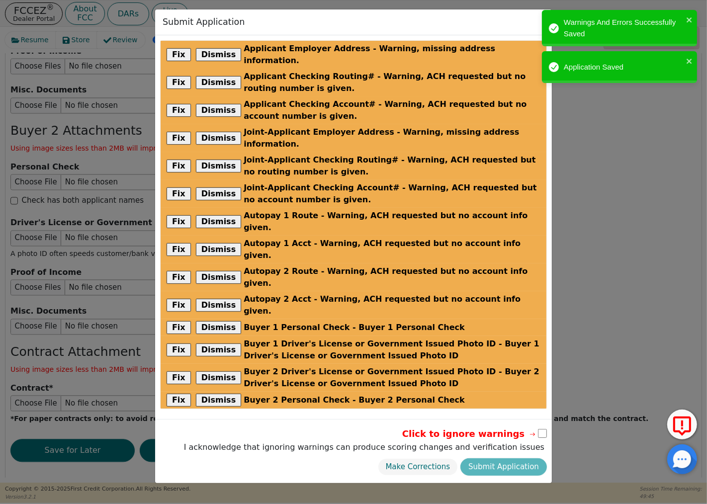
click at [541, 429] on input "checkbox" at bounding box center [542, 433] width 9 height 9
checkbox input "true"
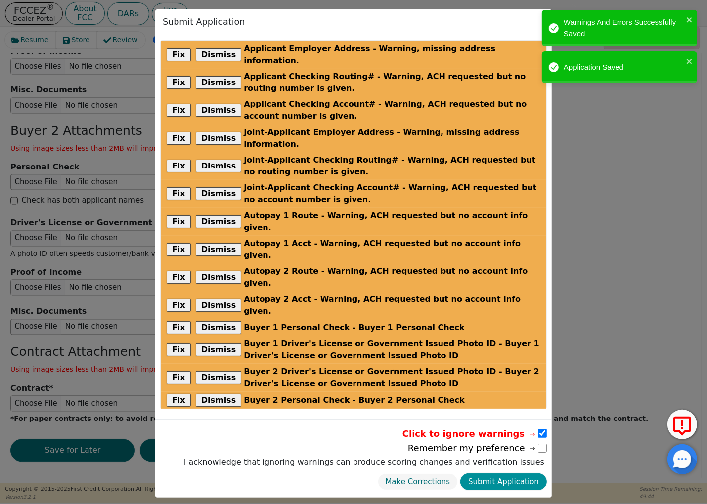
click at [505, 474] on button "Submit Application" at bounding box center [504, 482] width 87 height 17
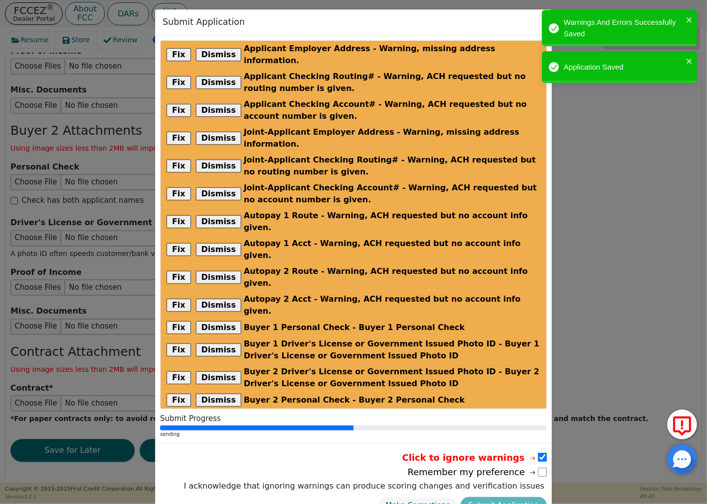
radio input "false"
checkbox input "false"
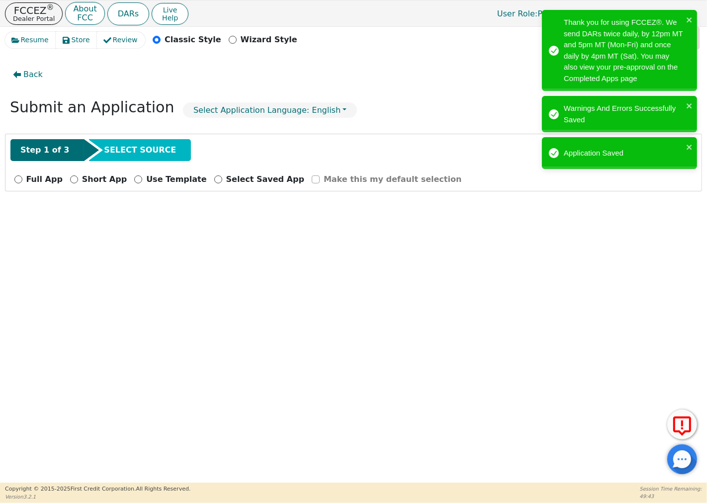
scroll to position [0, 0]
